Goal: Complete application form

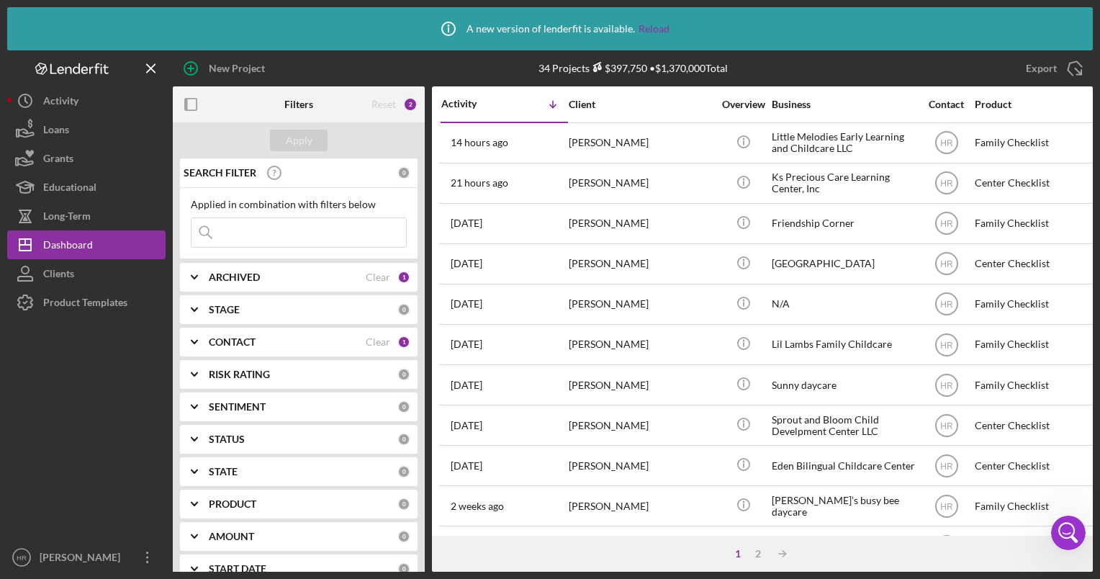
click at [433, 279] on div "Activity Icon/Table Sort Arrow Client Overview Business Contact Product Categor…" at bounding box center [762, 310] width 661 height 449
click at [76, 301] on div "Product Templates" at bounding box center [85, 304] width 84 height 32
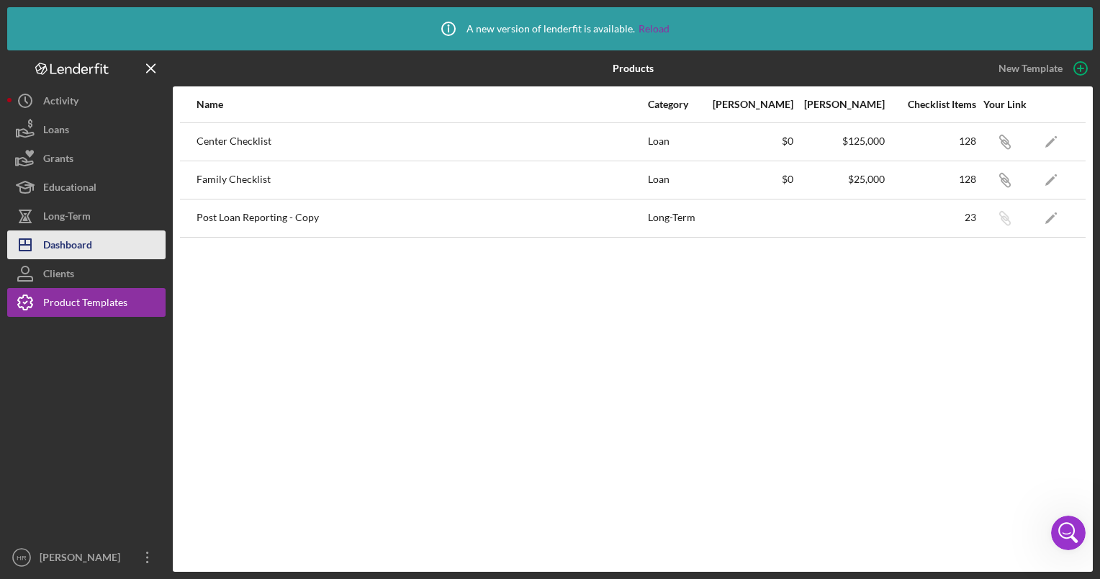
click at [71, 244] on div "Dashboard" at bounding box center [67, 246] width 49 height 32
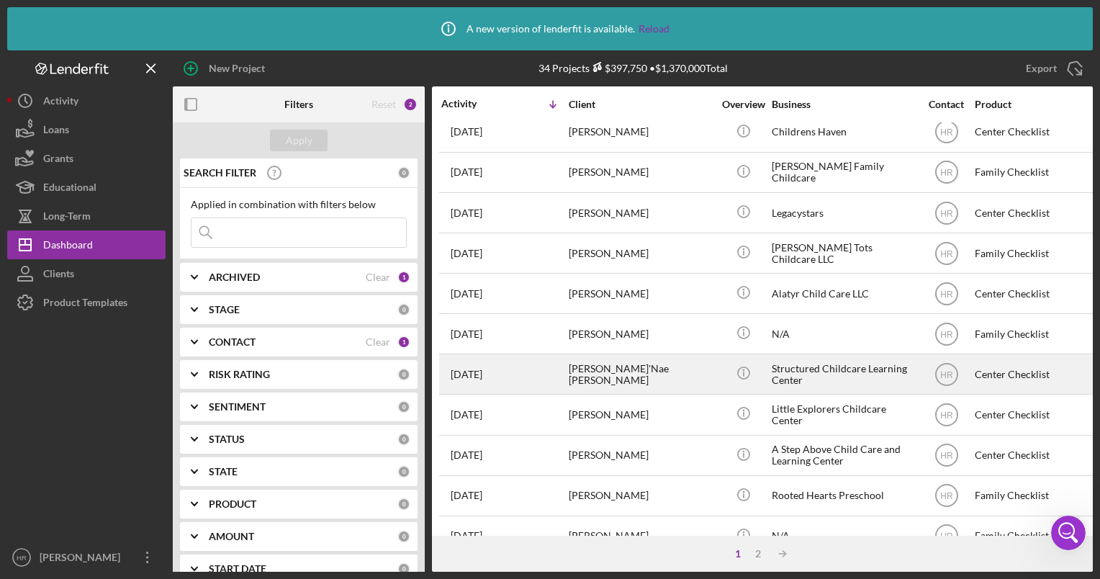
scroll to position [615, 0]
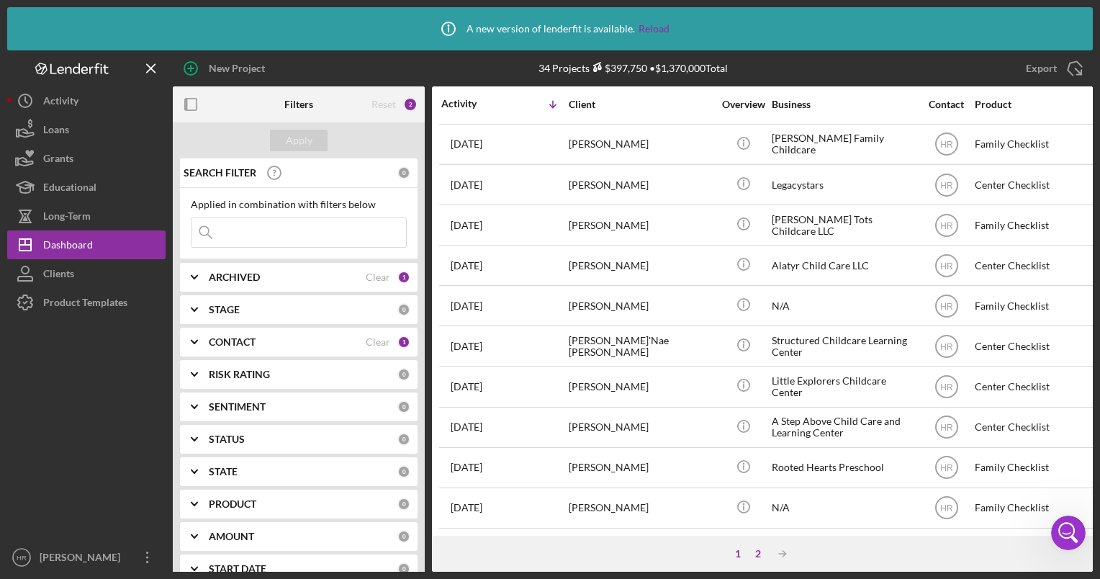
click at [756, 554] on div "2" at bounding box center [758, 554] width 20 height 12
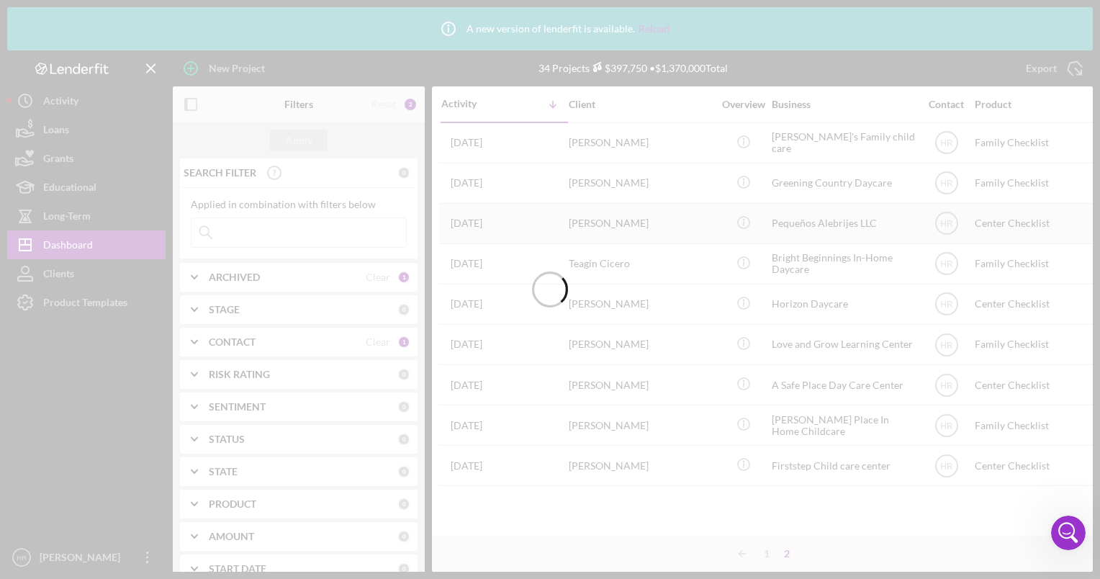
scroll to position [0, 0]
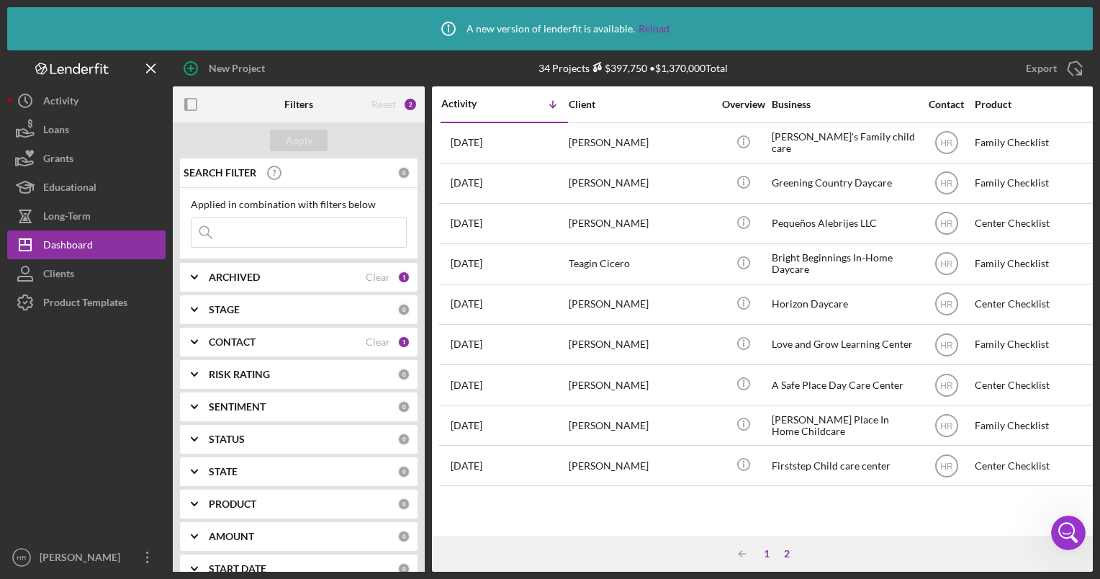
click at [770, 553] on div "1" at bounding box center [767, 554] width 20 height 12
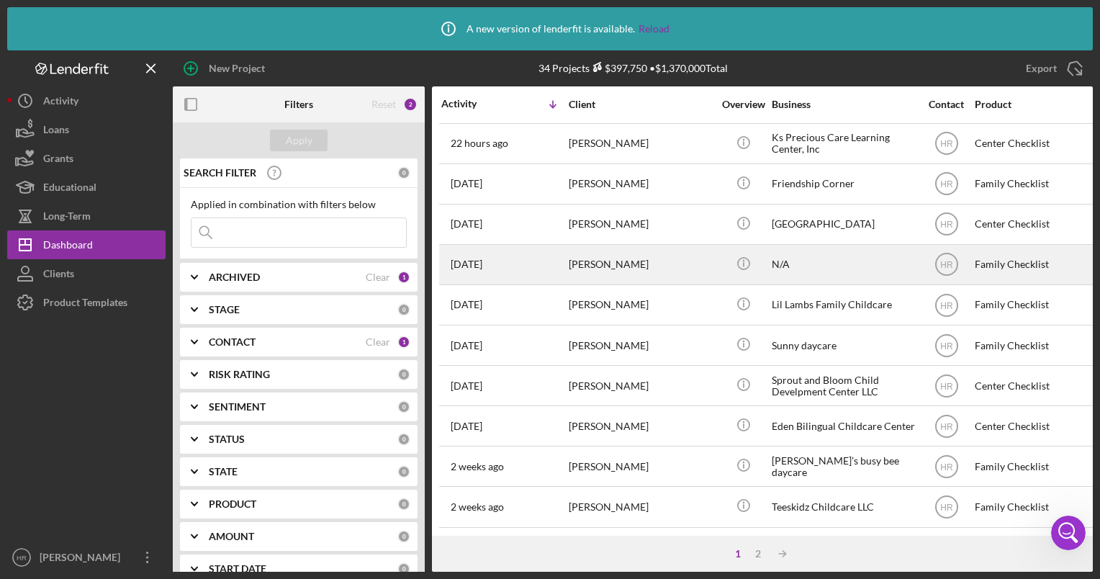
scroll to position [144, 0]
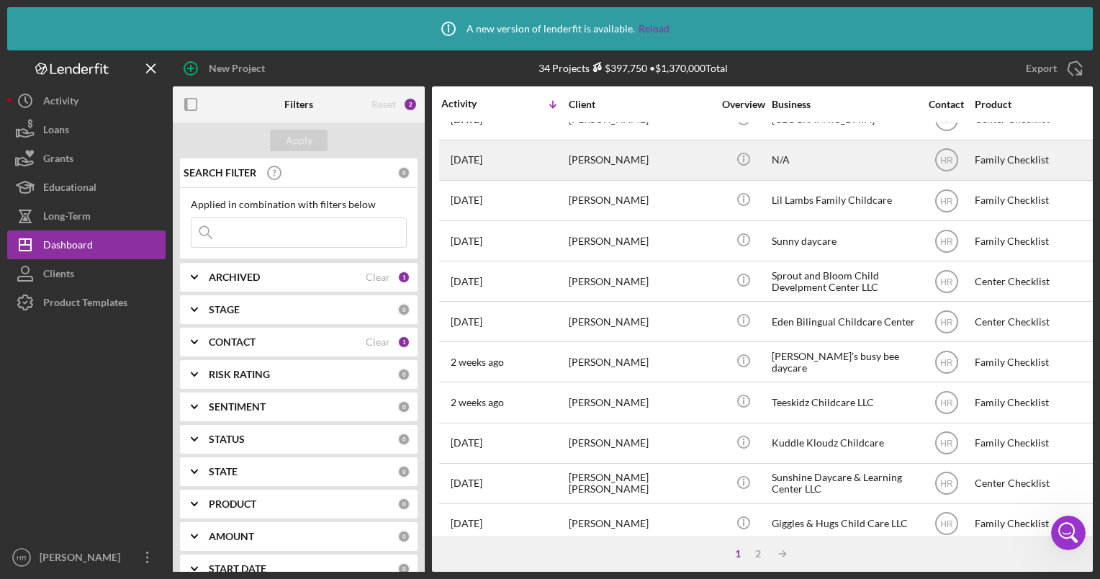
click at [793, 153] on div "N/A" at bounding box center [844, 160] width 144 height 38
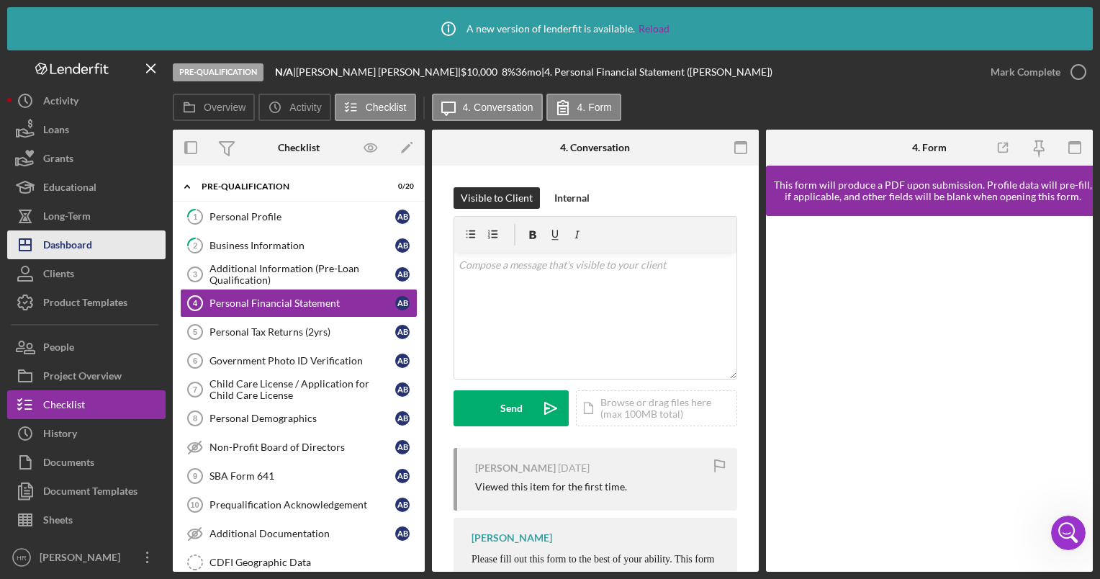
click at [63, 258] on div "Dashboard" at bounding box center [67, 246] width 49 height 32
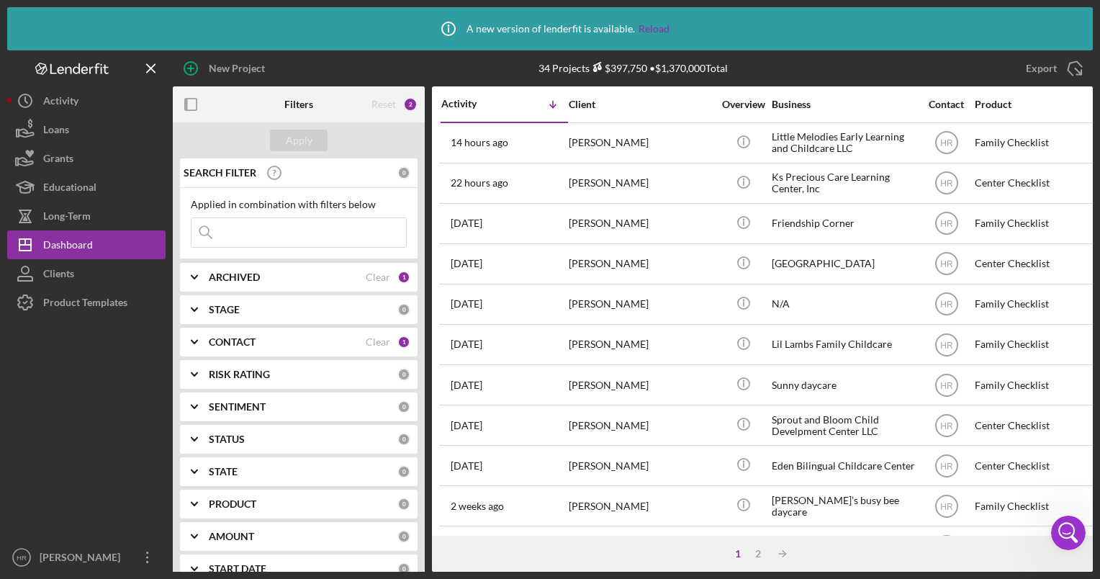
scroll to position [288, 0]
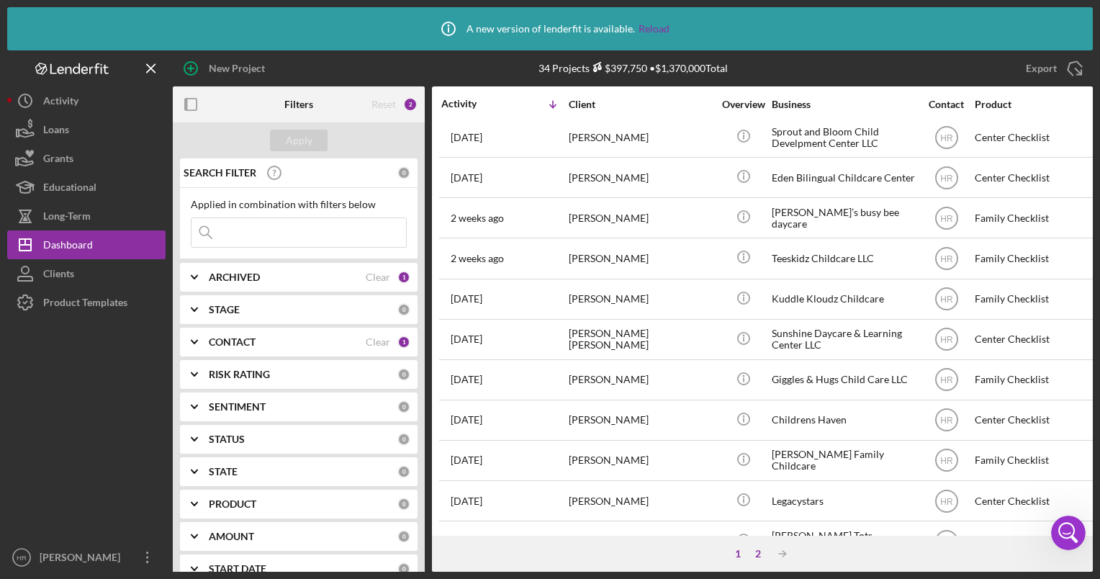
click at [755, 552] on div "2" at bounding box center [758, 554] width 20 height 12
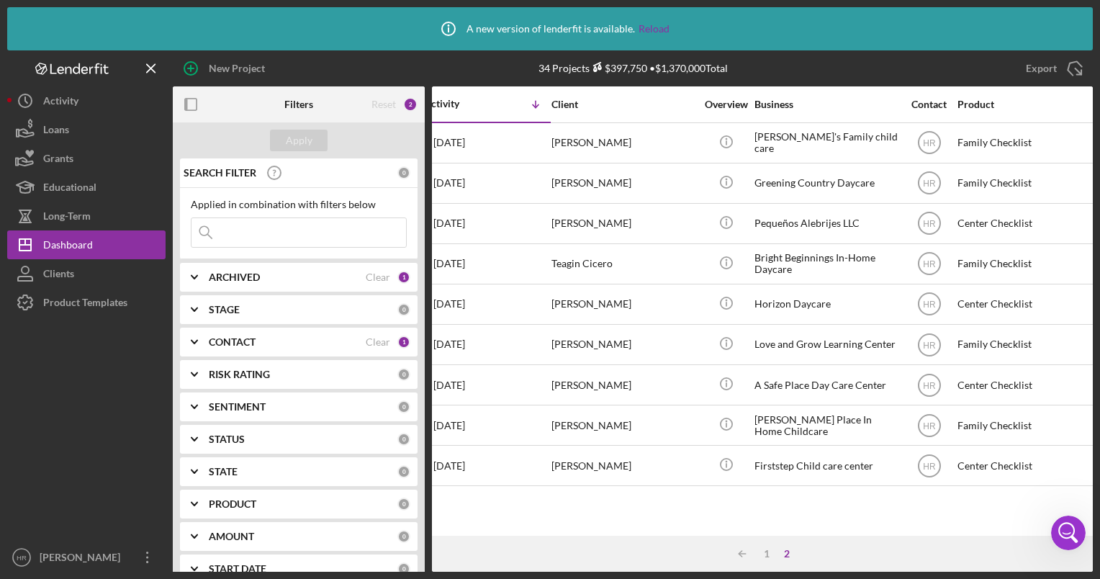
scroll to position [0, 0]
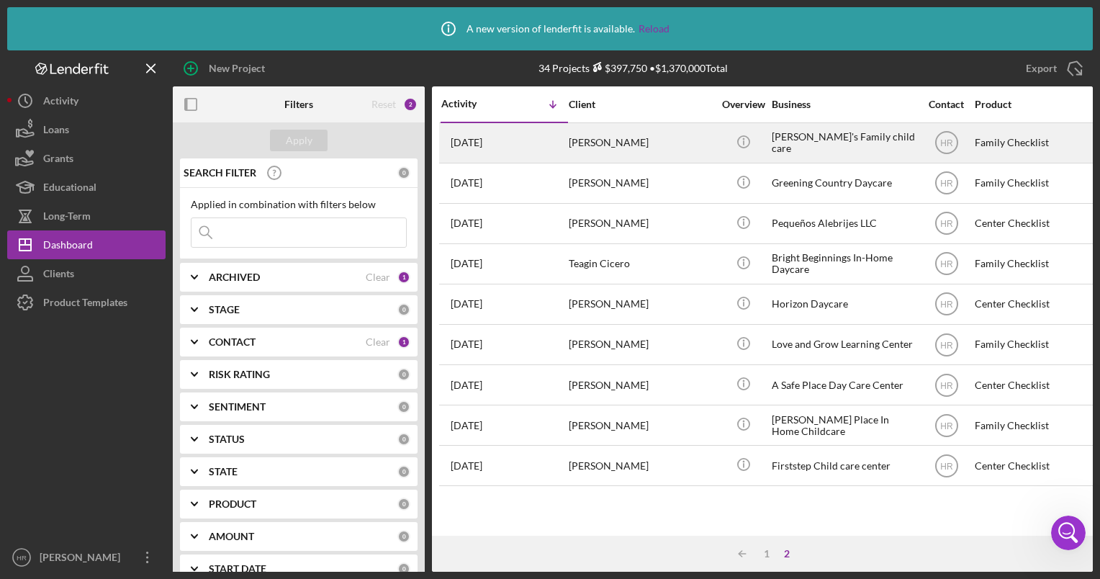
click at [824, 139] on div "[PERSON_NAME]'s Family child care" at bounding box center [844, 143] width 144 height 38
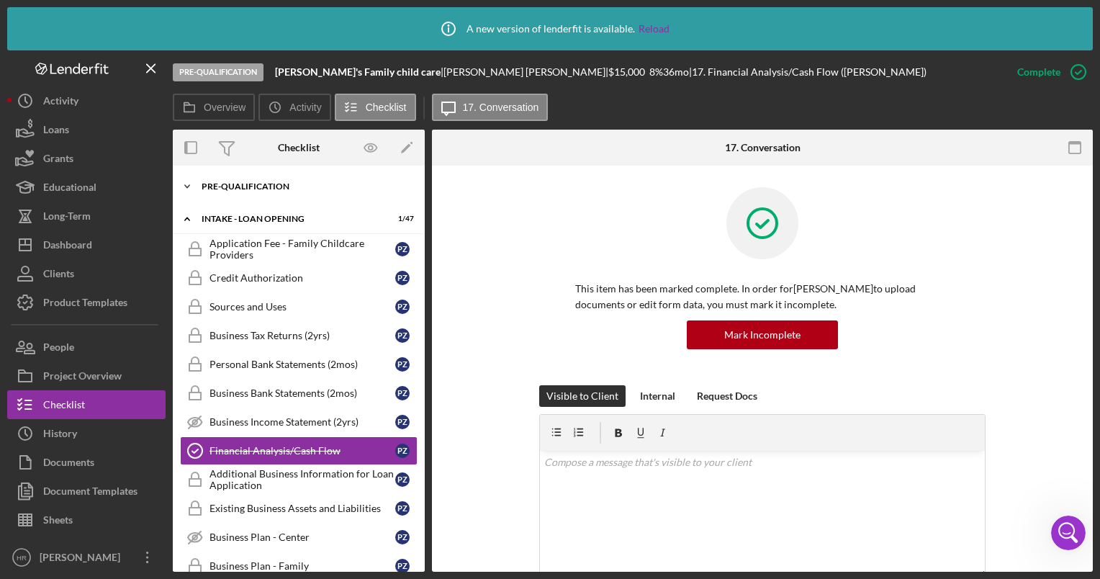
click at [247, 186] on div "Pre-Qualification" at bounding box center [304, 186] width 205 height 9
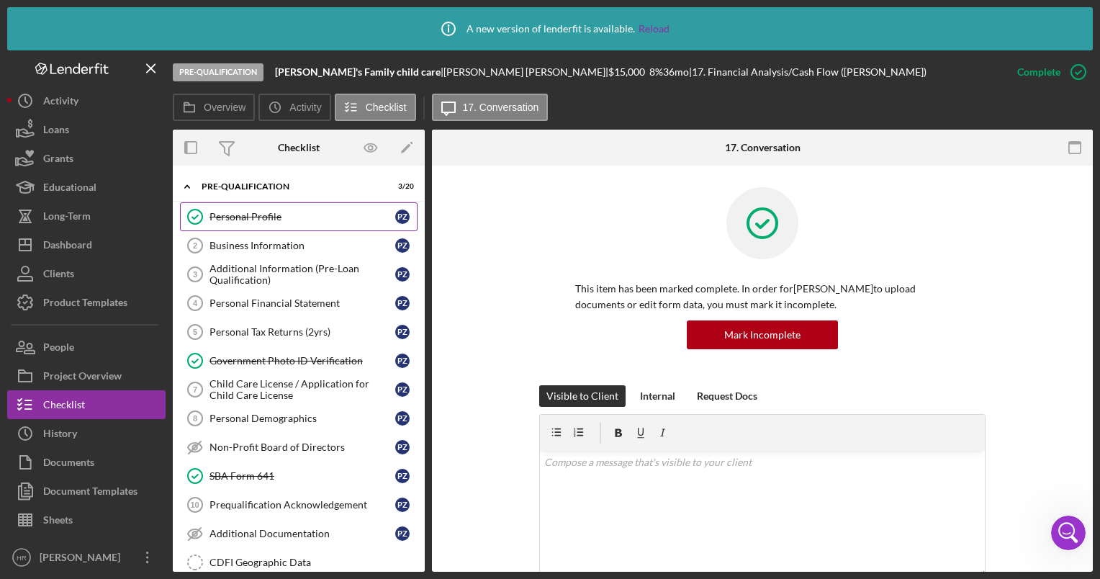
click at [276, 219] on div "Personal Profile" at bounding box center [303, 217] width 186 height 12
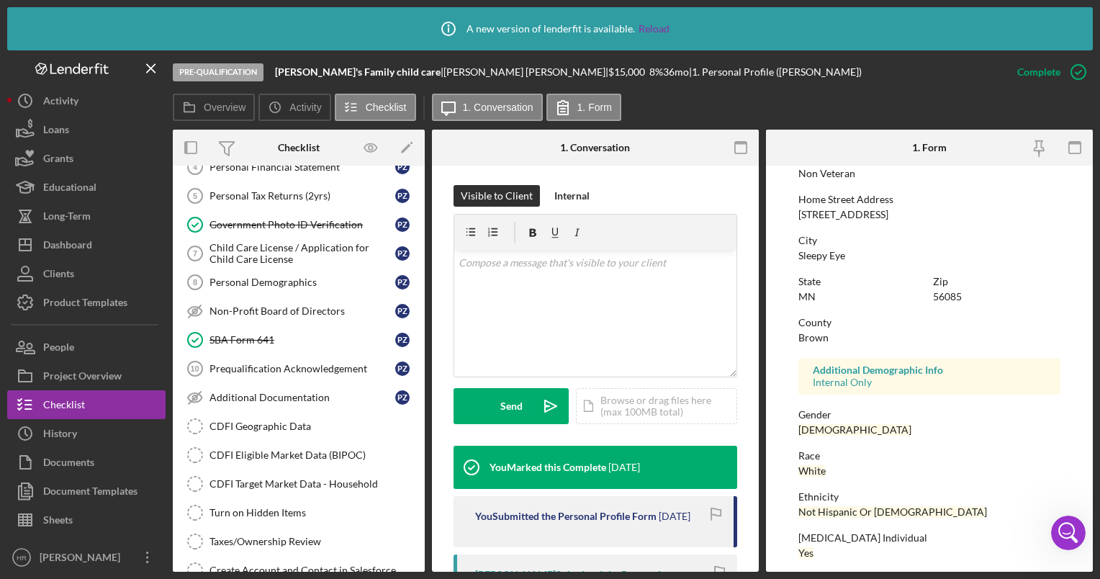
scroll to position [288, 0]
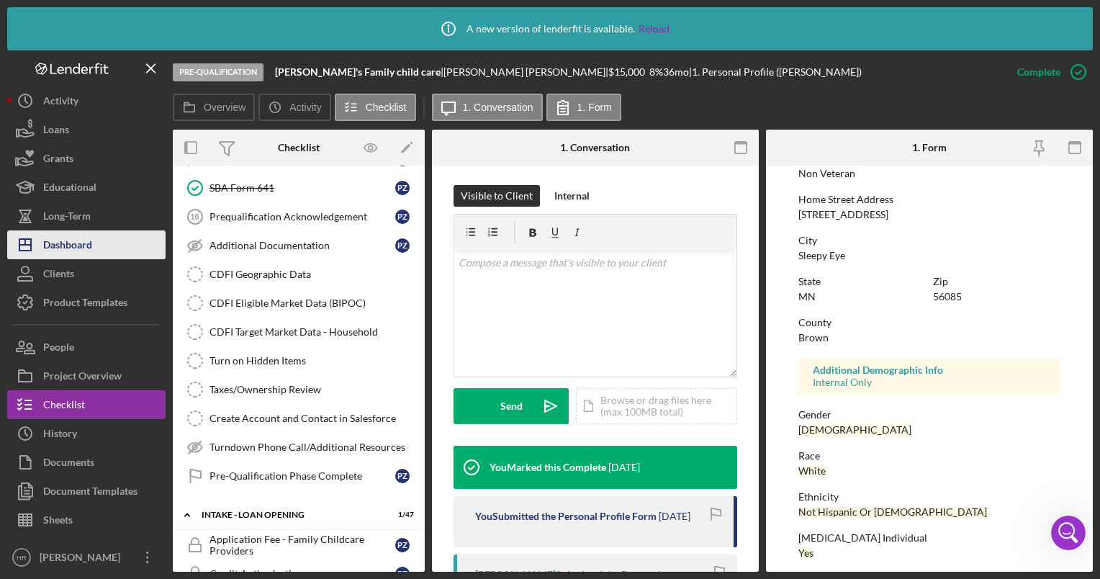
click at [67, 243] on div "Dashboard" at bounding box center [67, 246] width 49 height 32
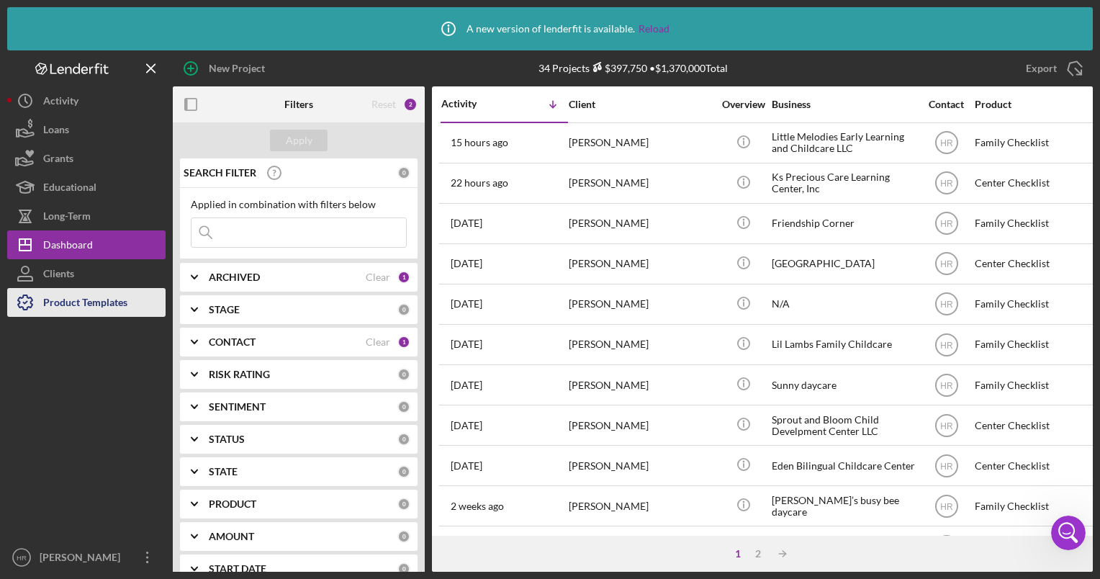
click at [69, 313] on div "Product Templates" at bounding box center [85, 304] width 84 height 32
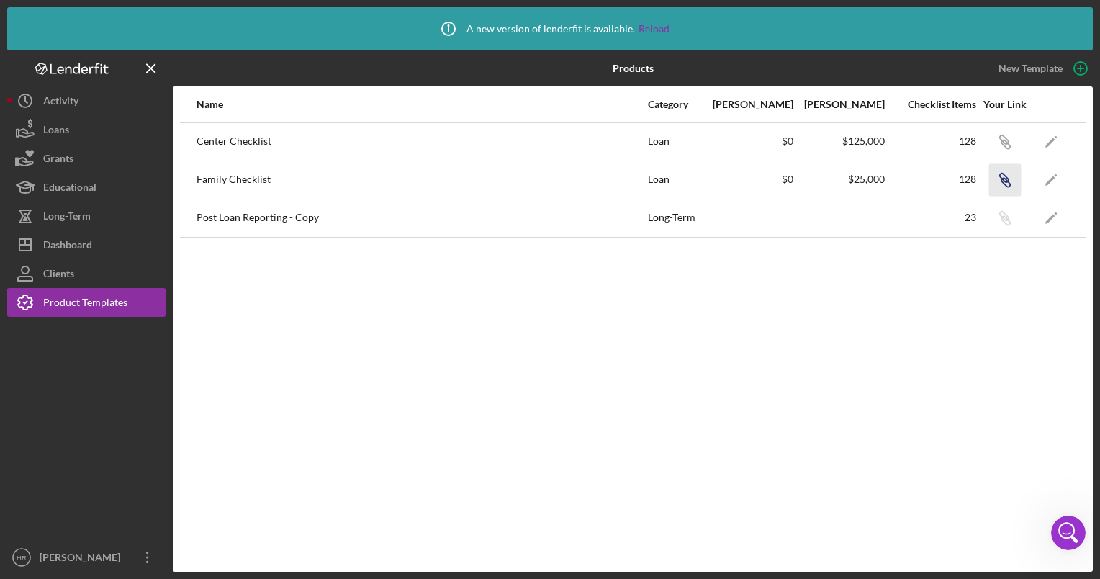
click at [1002, 181] on icon "button" at bounding box center [1006, 182] width 9 height 9
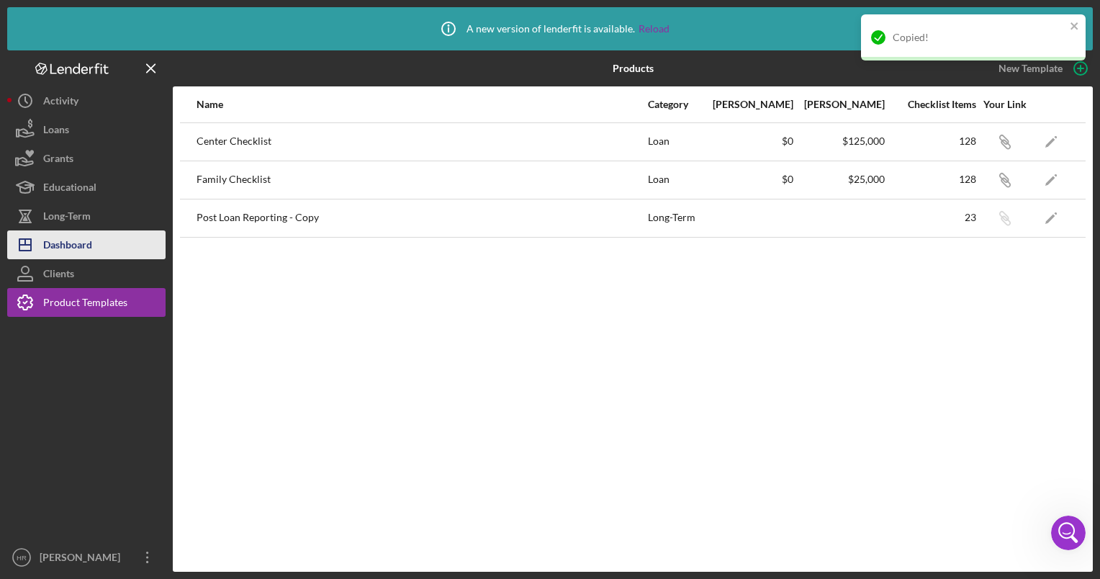
click at [95, 230] on button "Icon/Dashboard Dashboard" at bounding box center [86, 244] width 158 height 29
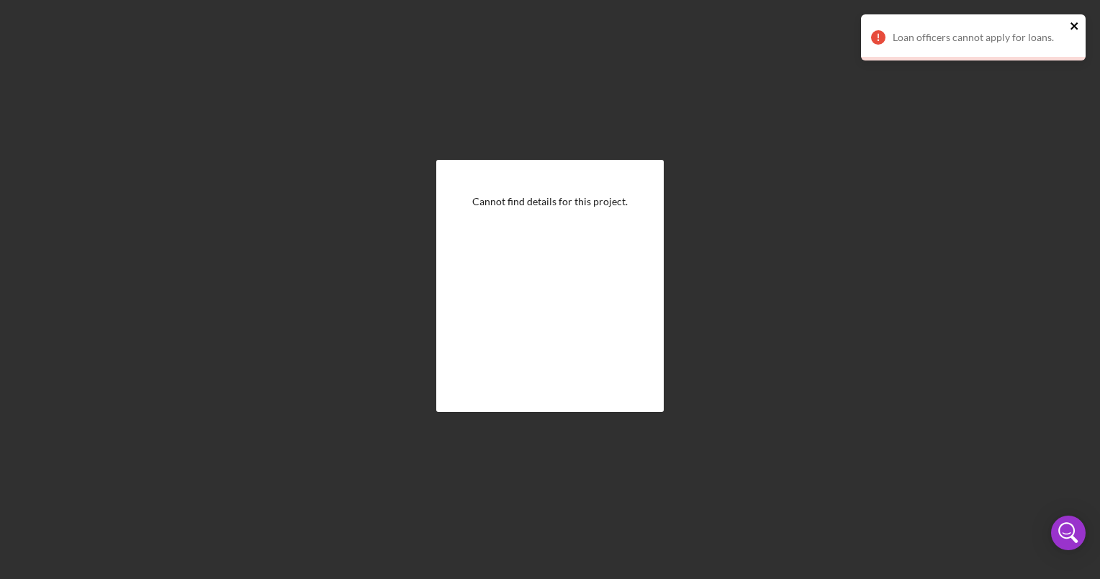
click at [1074, 21] on icon "close" at bounding box center [1075, 26] width 10 height 12
